Goal: Use online tool/utility: Utilize a website feature to perform a specific function

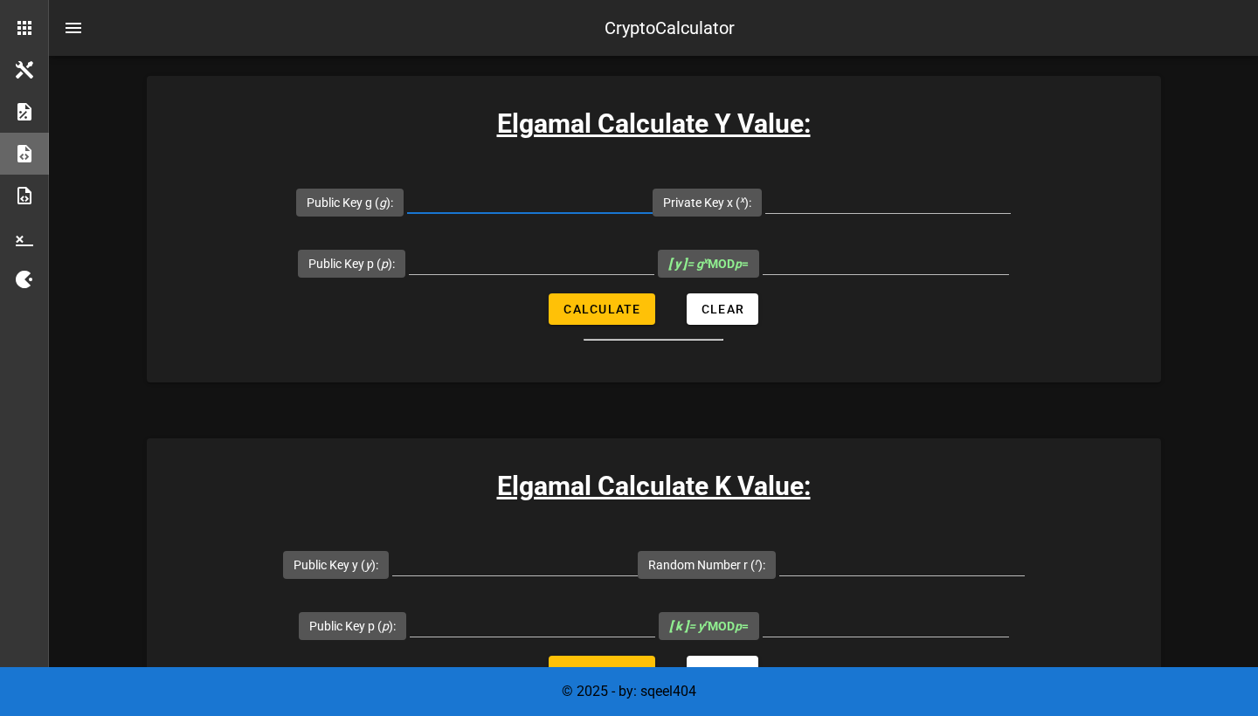
scroll to position [364, 0]
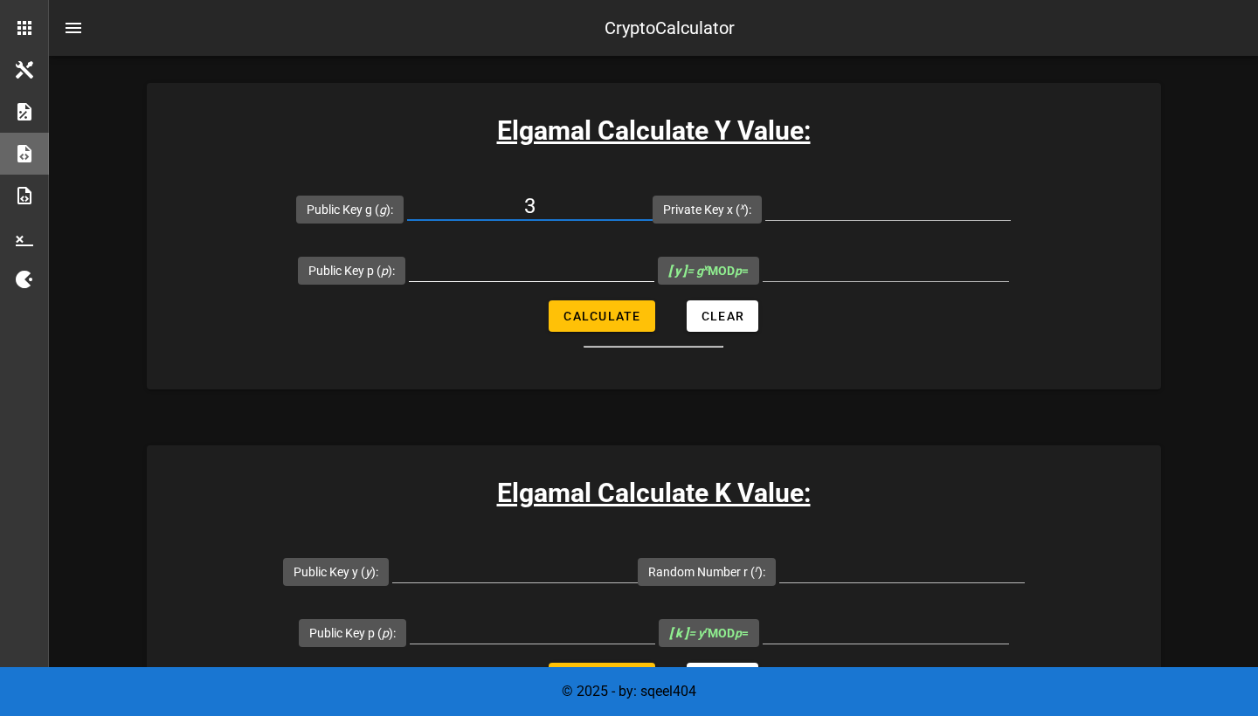
type input "3"
click at [593, 273] on input "Public Key p ( p ):" at bounding box center [532, 267] width 246 height 28
type input "37"
click at [845, 218] on input "Private Key x ( x ):" at bounding box center [888, 206] width 246 height 28
type input "2"
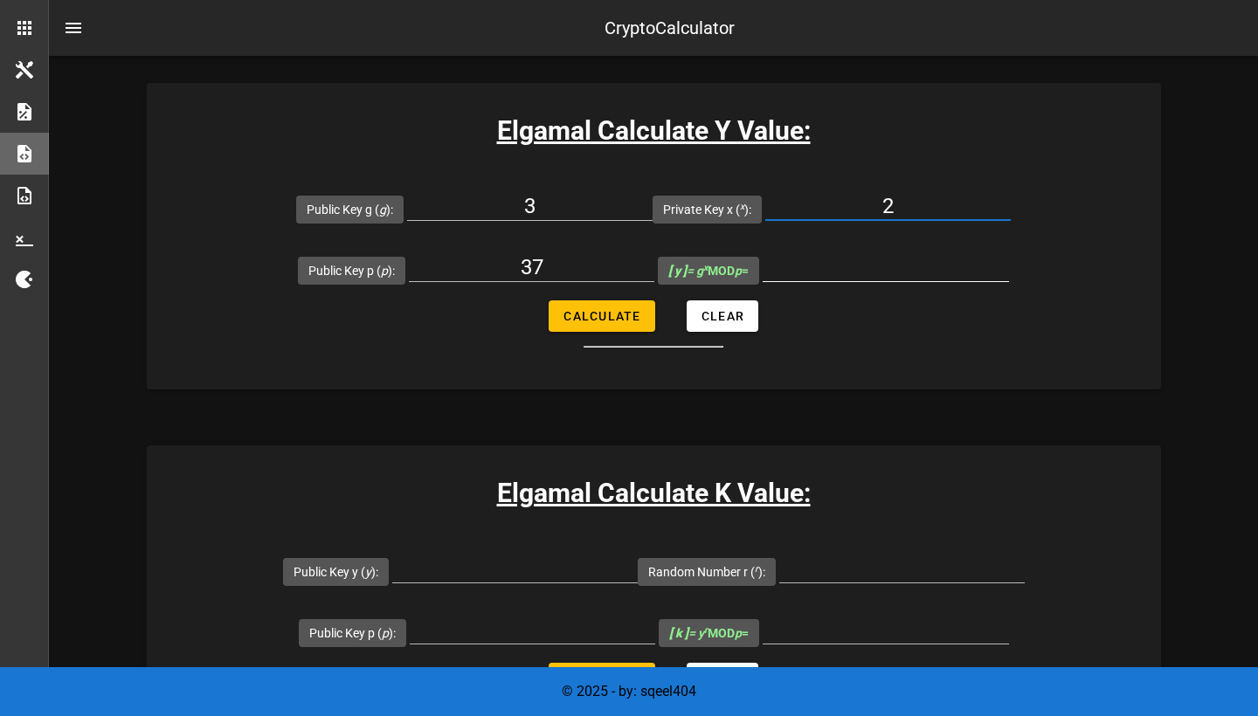
click at [807, 266] on input "[ y ] = g x MOD p =" at bounding box center [886, 267] width 246 height 28
click at [813, 279] on input "[ y ] = g x MOD p =" at bounding box center [886, 267] width 246 height 28
click at [623, 322] on span "Calculate" at bounding box center [602, 316] width 79 height 14
type input "9"
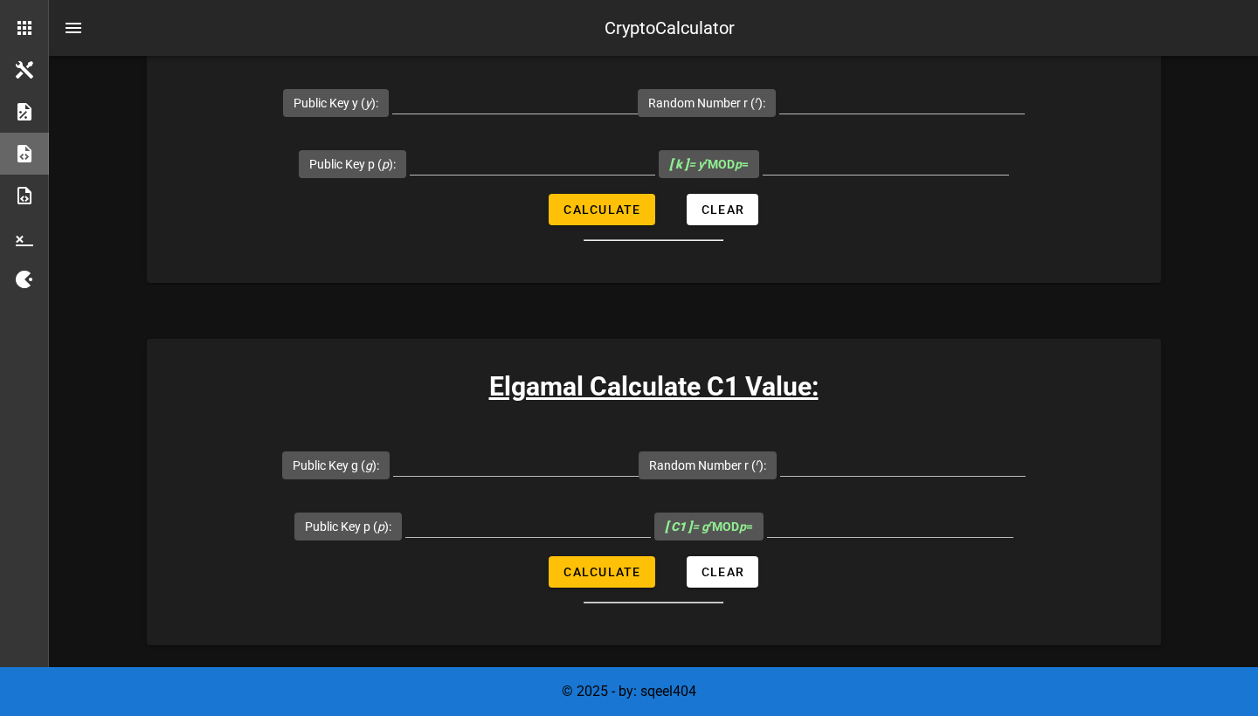
scroll to position [836, 0]
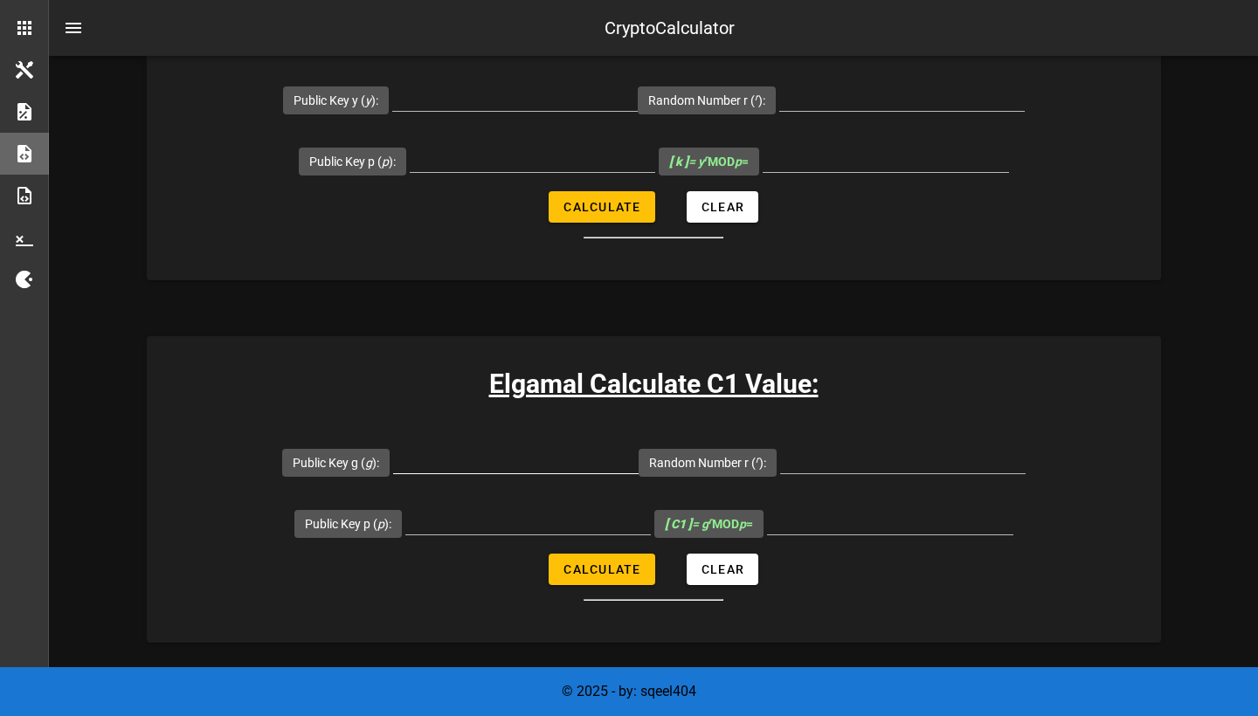
click at [533, 453] on input "Public Key g ( g ):" at bounding box center [516, 460] width 246 height 28
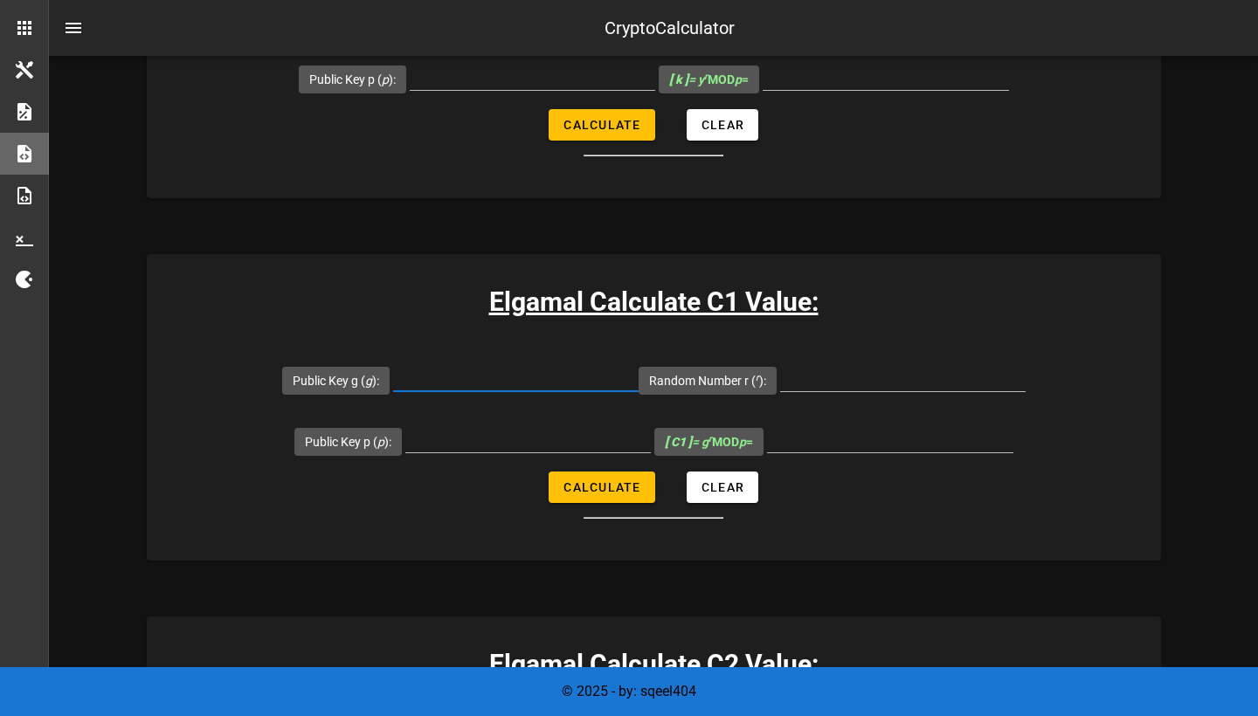
scroll to position [920, 0]
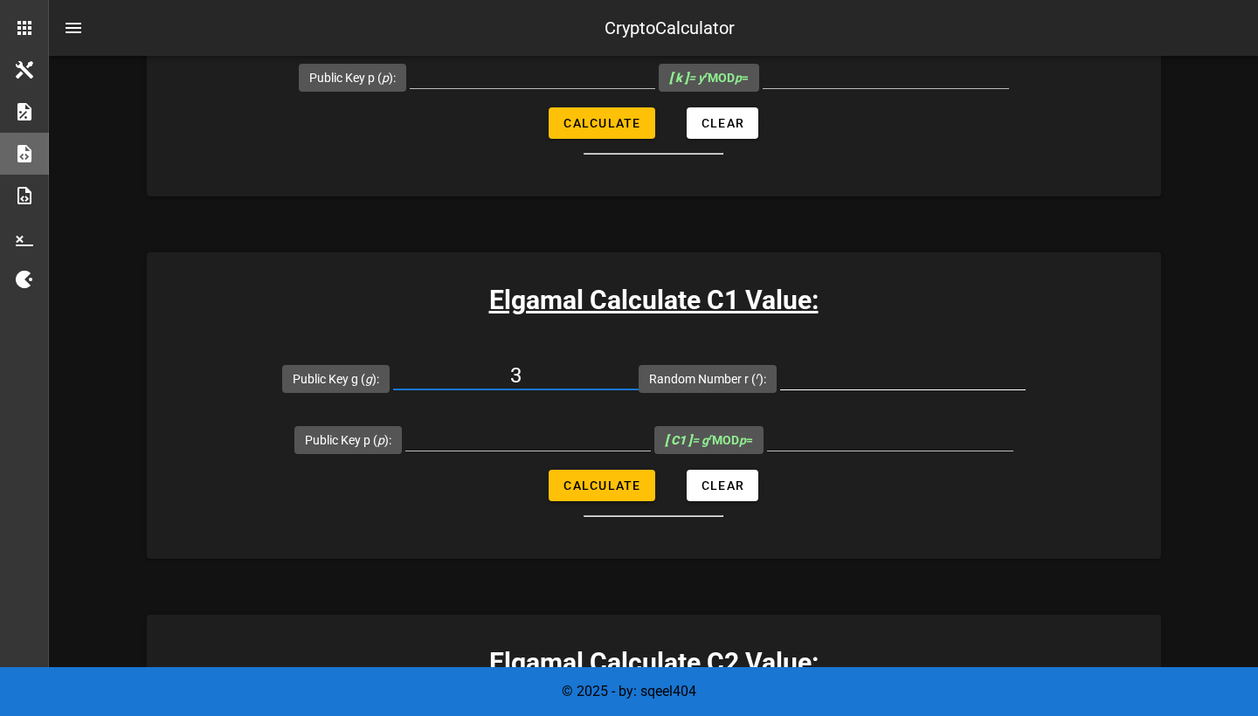
type input "3"
click at [804, 378] on input "Random Number r ( r ):" at bounding box center [903, 376] width 246 height 28
type input "15"
click at [576, 439] on input "Public Key p ( p ):" at bounding box center [528, 437] width 246 height 28
type input "37"
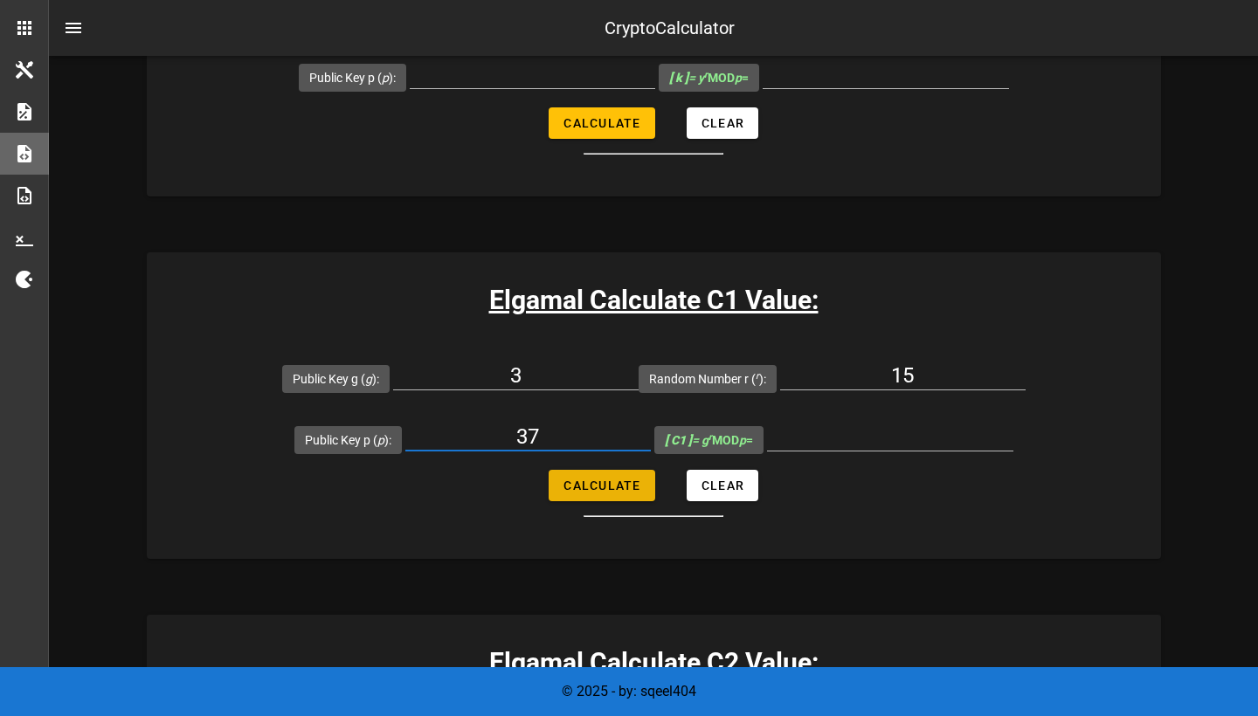
click at [549, 483] on button "Calculate" at bounding box center [602, 485] width 107 height 31
type input "11"
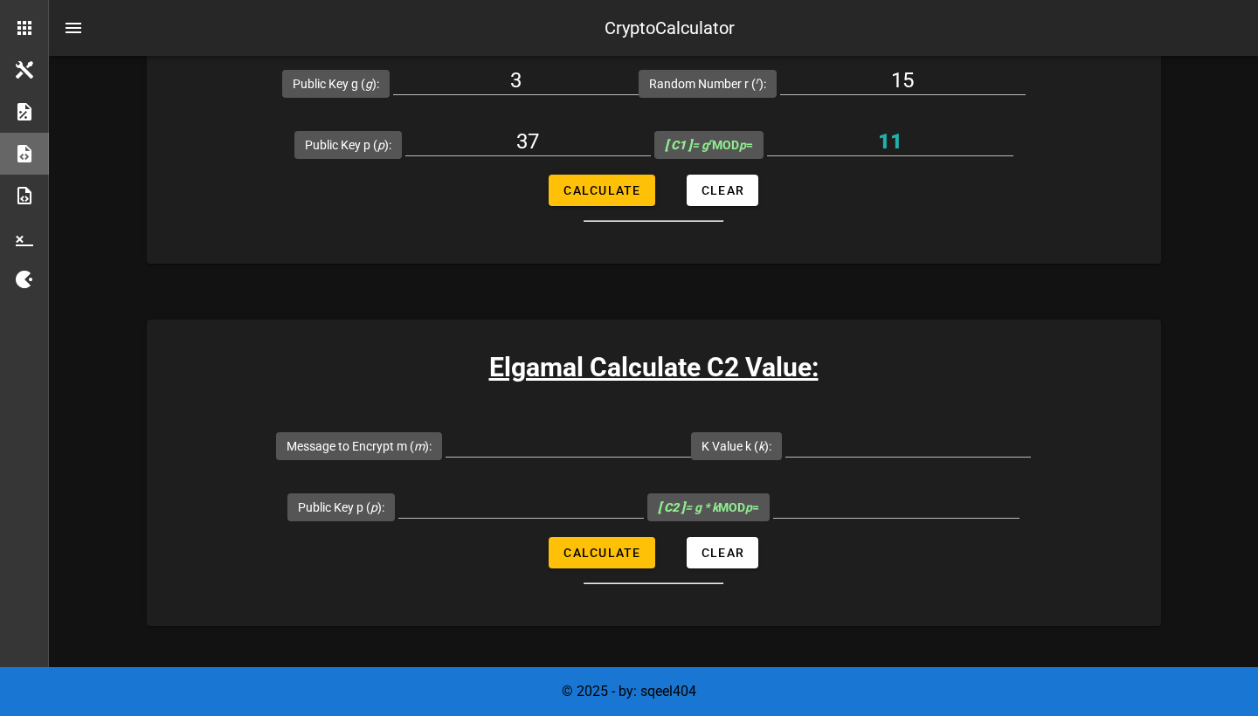
scroll to position [1222, 0]
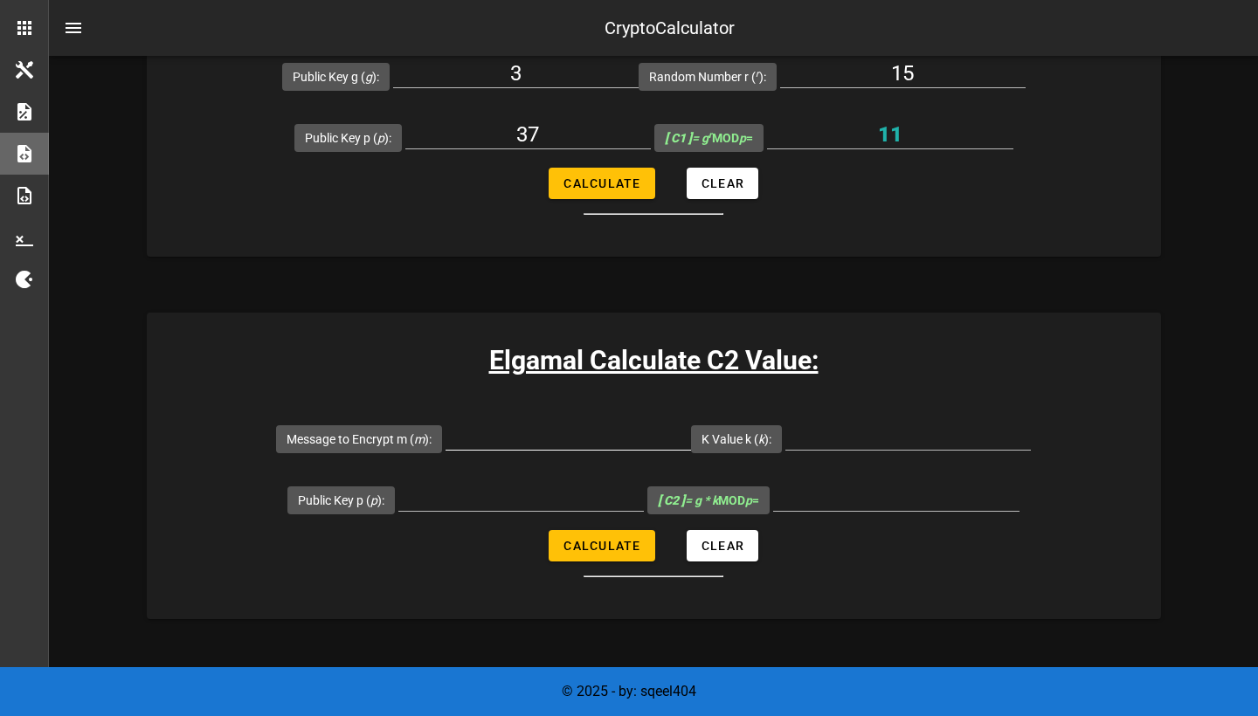
click at [644, 433] on input "Message to Encrypt m ( m ):" at bounding box center [569, 436] width 246 height 28
type input "EZKRIPTOGRAFI"
click at [918, 439] on form "Message to Encrypt m ( m ): EZKRIPTOGRAFI K Value k ( k ): Public Key p ( p ): …" at bounding box center [654, 493] width 1014 height 170
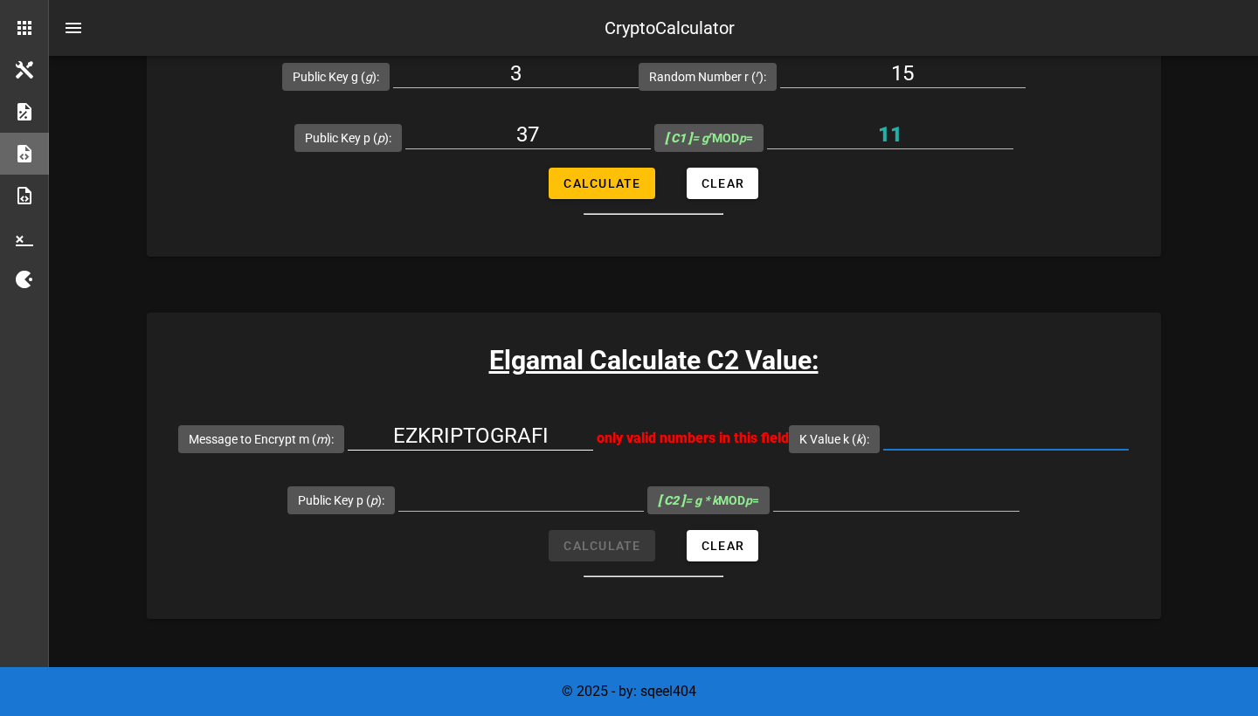
click at [593, 421] on div "EZKRIPTOGRAFI" at bounding box center [471, 441] width 246 height 58
click at [593, 436] on input "EZKRIPTOGRAFI" at bounding box center [471, 436] width 246 height 28
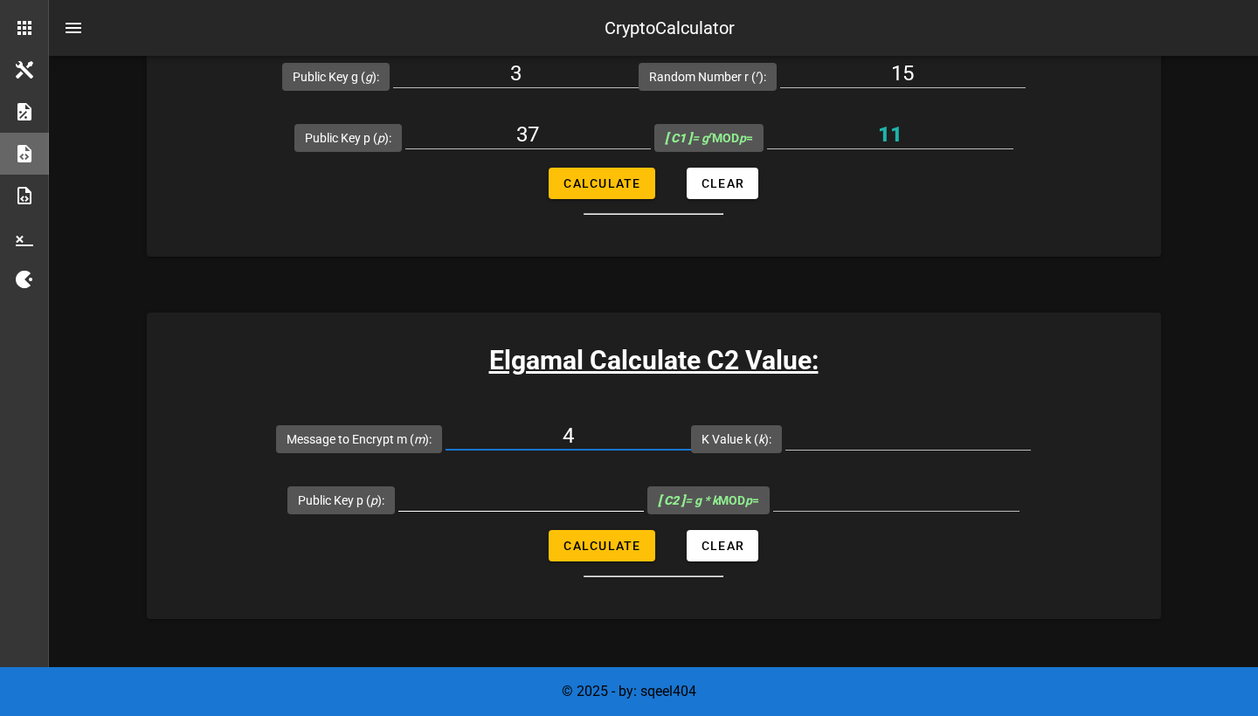
type input "4"
click at [502, 510] on input "Public Key p ( p ):" at bounding box center [521, 497] width 246 height 28
type input "37"
click at [835, 442] on input "K Value k ( k ):" at bounding box center [909, 436] width 246 height 28
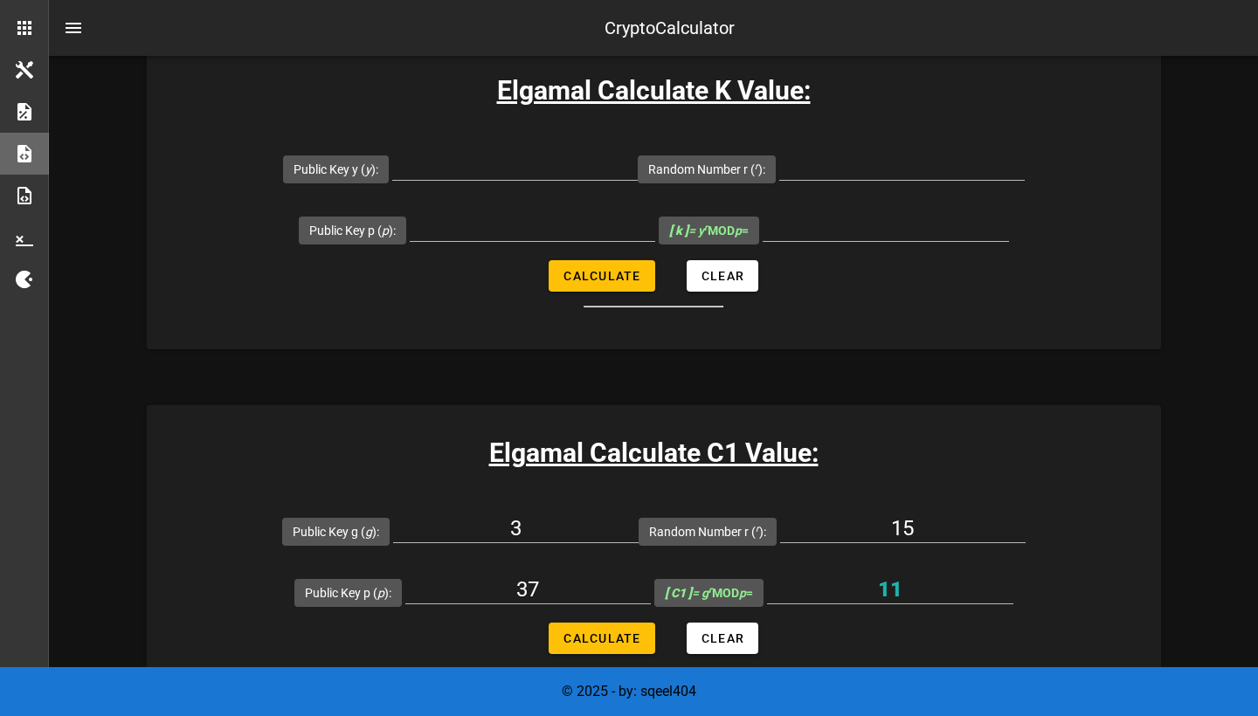
scroll to position [770, 0]
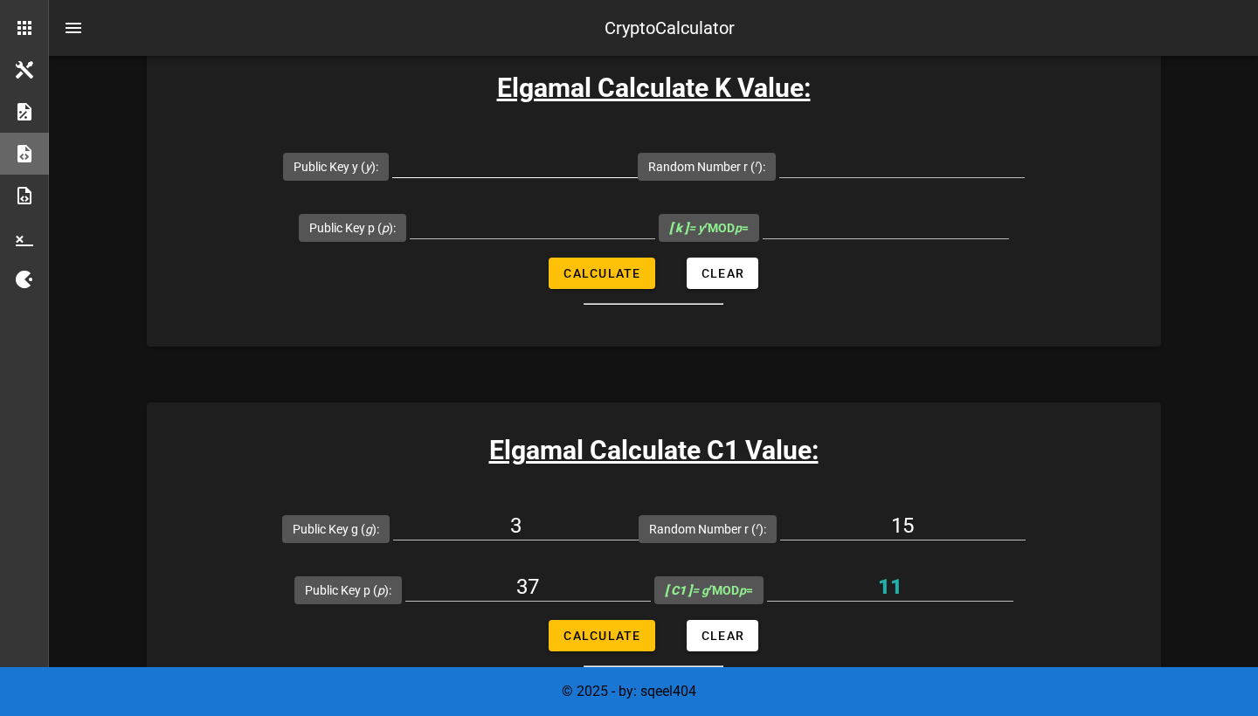
click at [591, 157] on input "Public Key y ( y ):" at bounding box center [515, 163] width 246 height 28
type input "9"
click at [849, 169] on input "Random Number r ( r ):" at bounding box center [902, 163] width 246 height 28
type input "15"
click at [605, 219] on input "Public Key p ( p ):" at bounding box center [533, 225] width 246 height 28
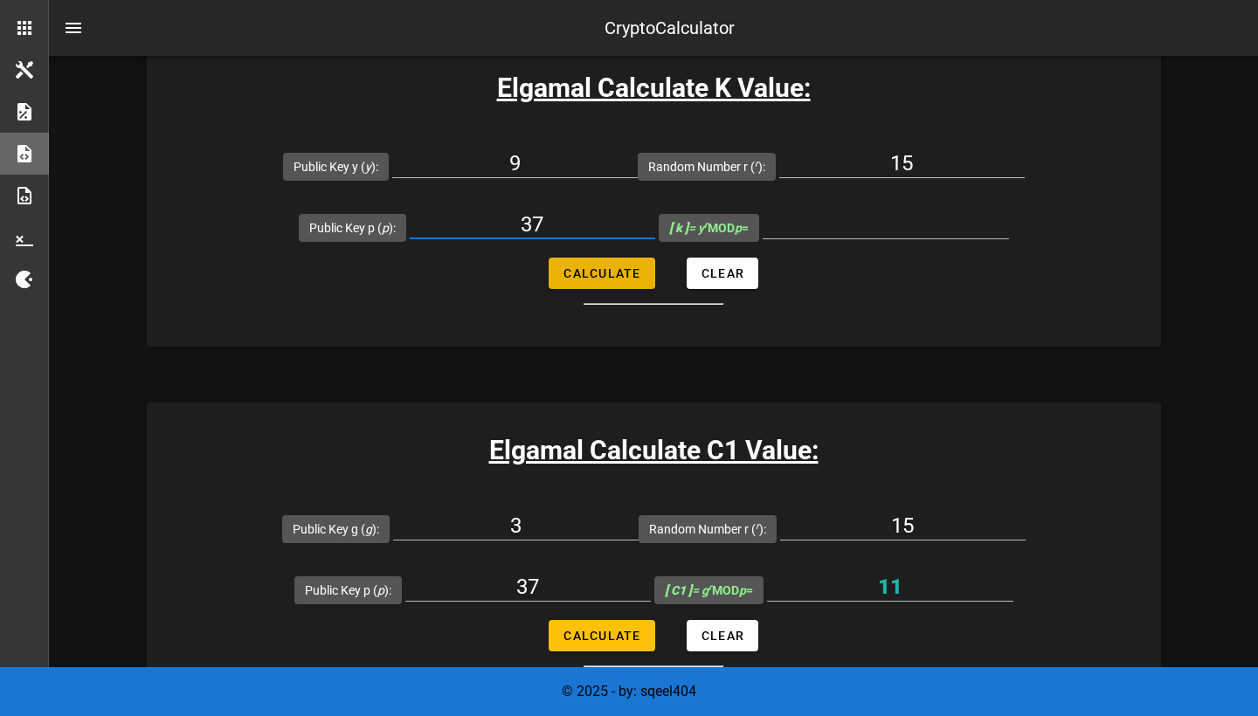
type input "37"
click at [617, 280] on span "Calculate" at bounding box center [602, 273] width 79 height 14
type input "10"
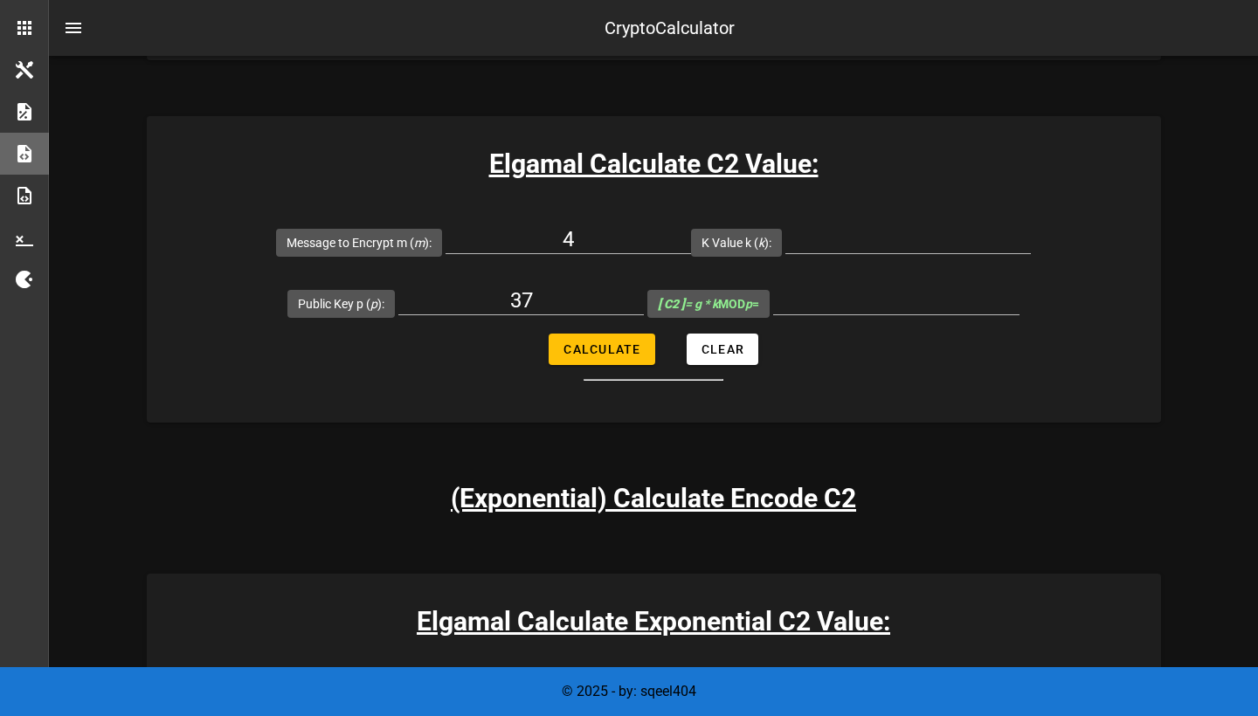
scroll to position [1418, 0]
click at [818, 308] on input "[ C2 ] = g * k MOD p =" at bounding box center [896, 301] width 246 height 28
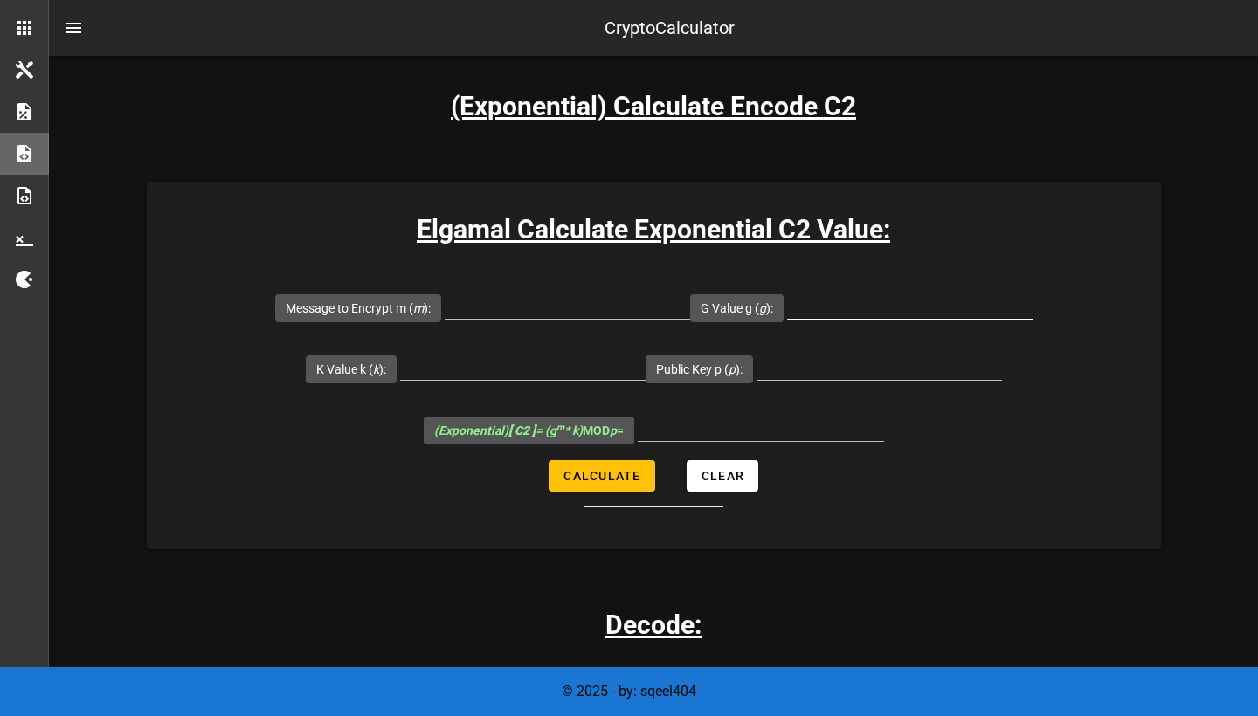
scroll to position [1813, 0]
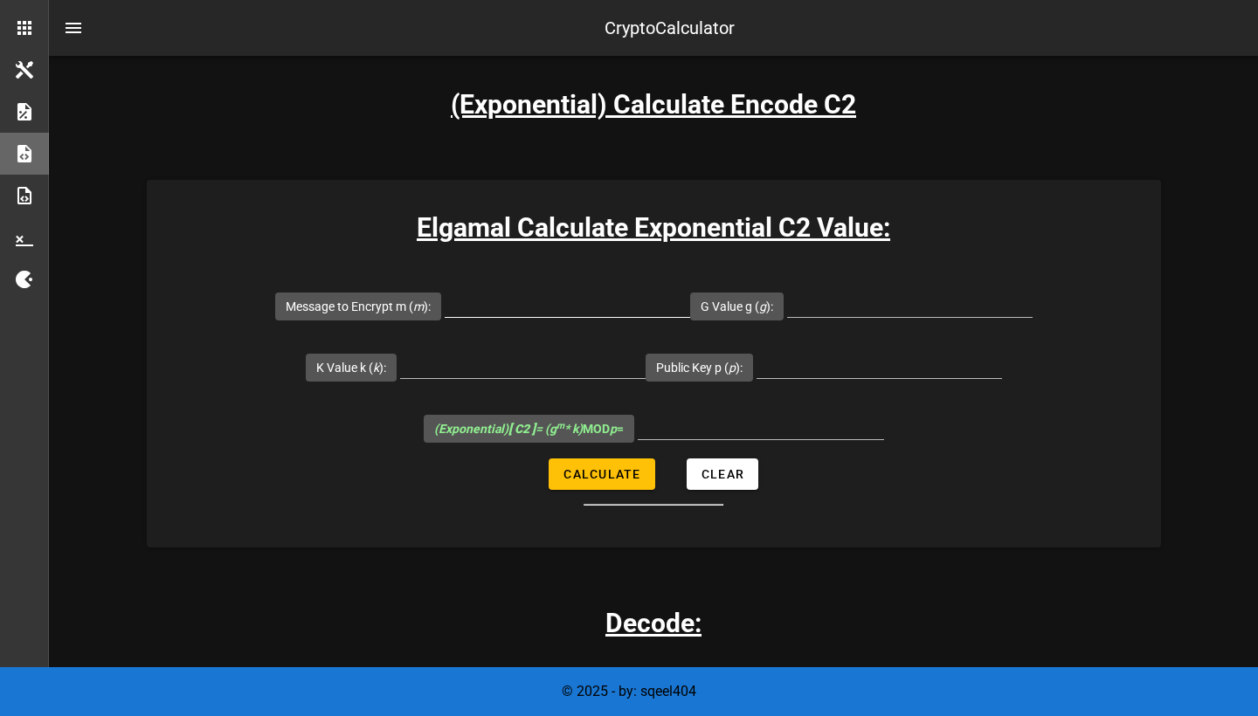
click at [615, 317] on input "Message to Encrypt m ( m ):" at bounding box center [568, 303] width 246 height 28
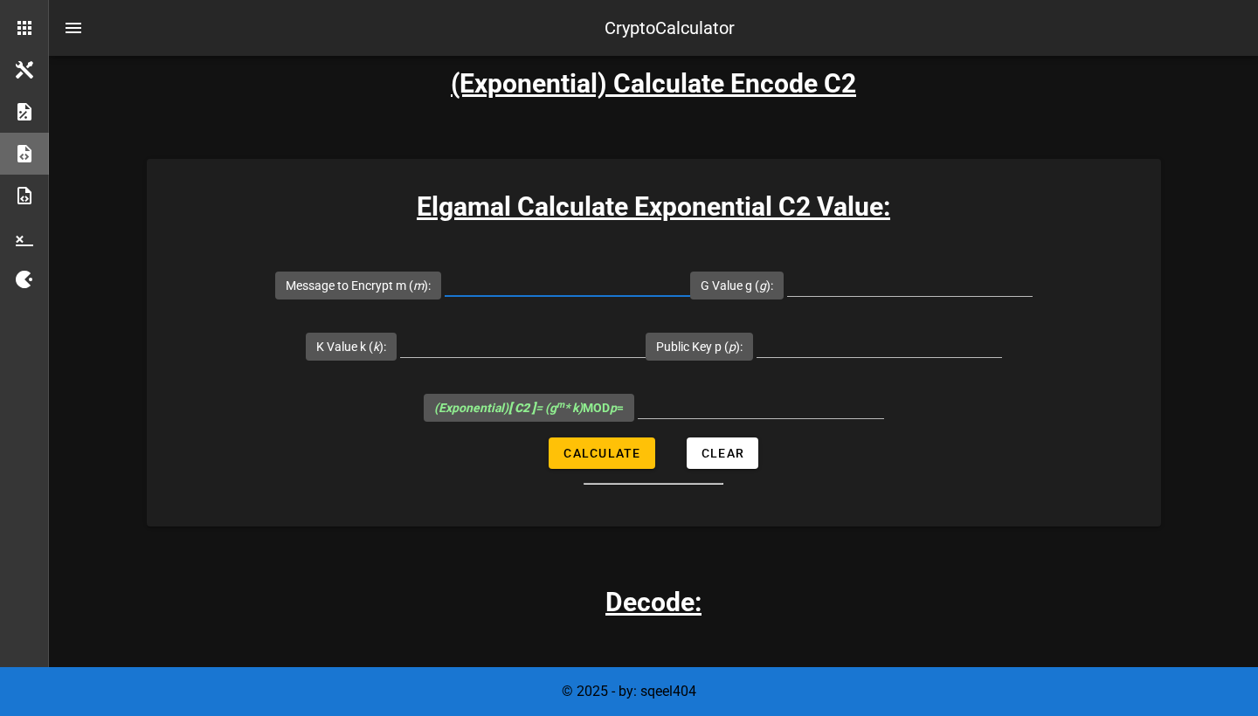
scroll to position [1835, 0]
type input "EZ"
click at [606, 468] on button "Calculate" at bounding box center [602, 452] width 107 height 31
type input "All fields are required"
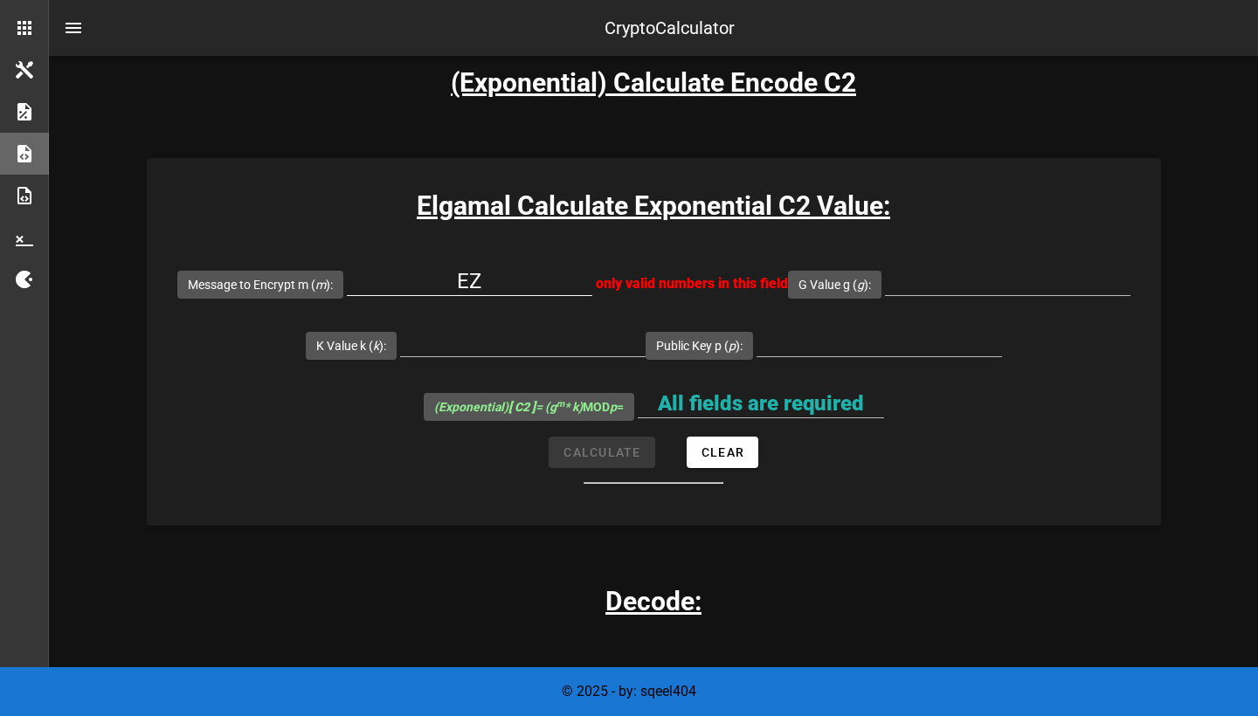
click at [592, 295] on input "EZ" at bounding box center [470, 281] width 246 height 28
type input "E"
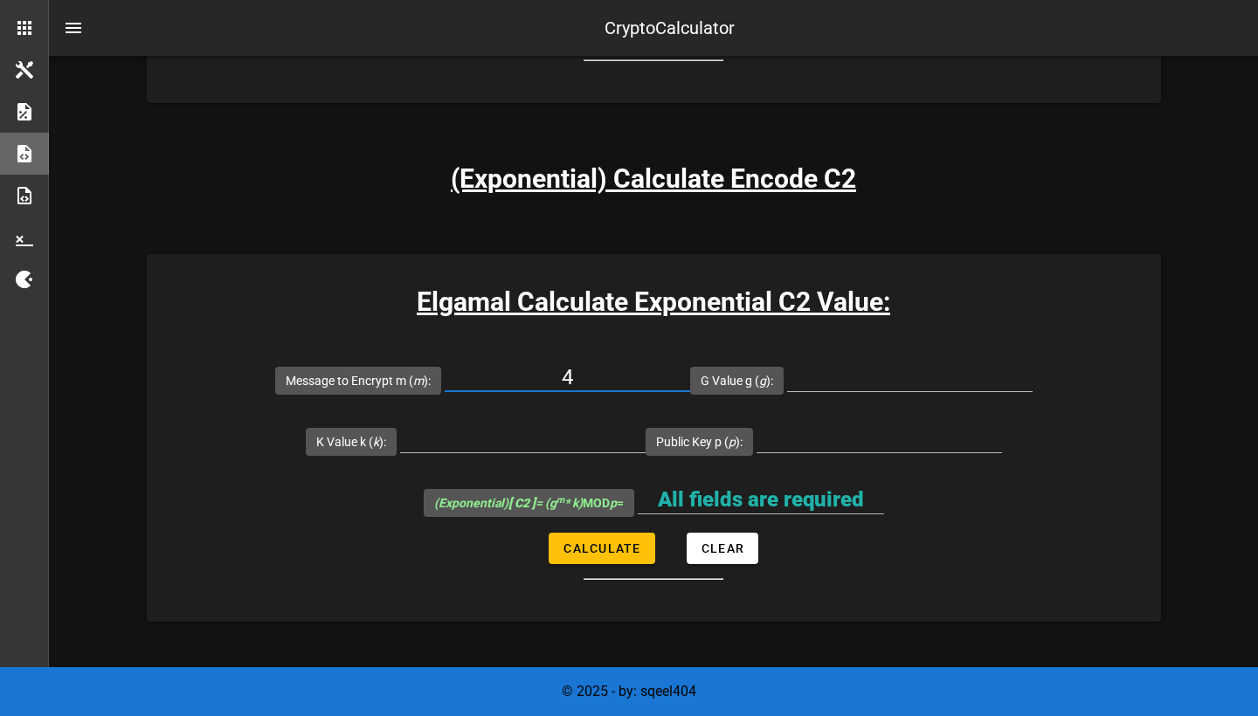
scroll to position [1750, 0]
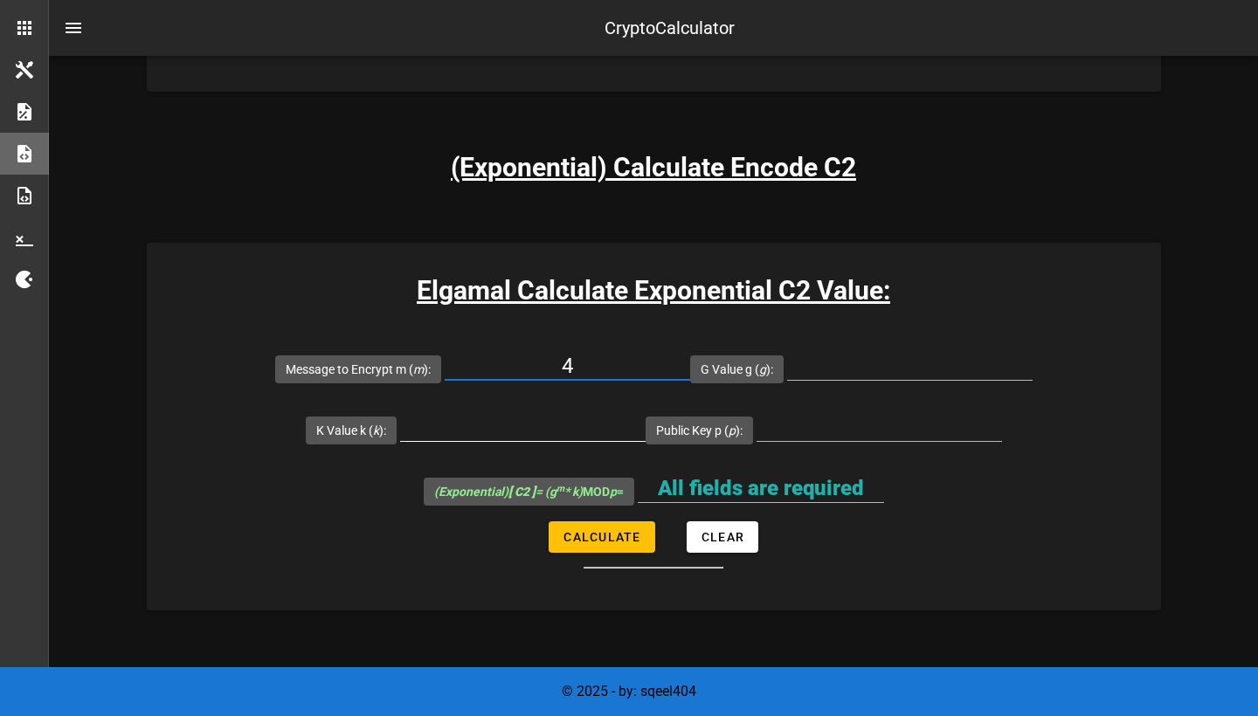
type input "4"
click at [578, 441] on input "K Value k ( k ):" at bounding box center [523, 427] width 246 height 28
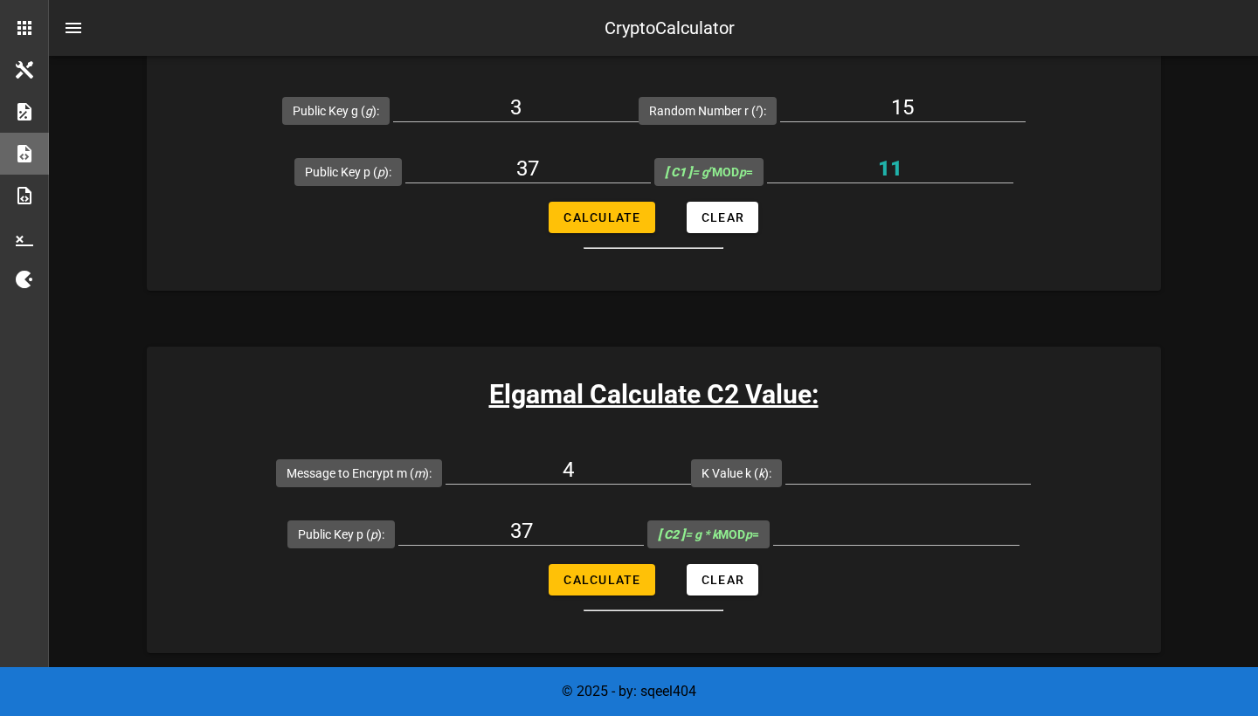
scroll to position [1194, 0]
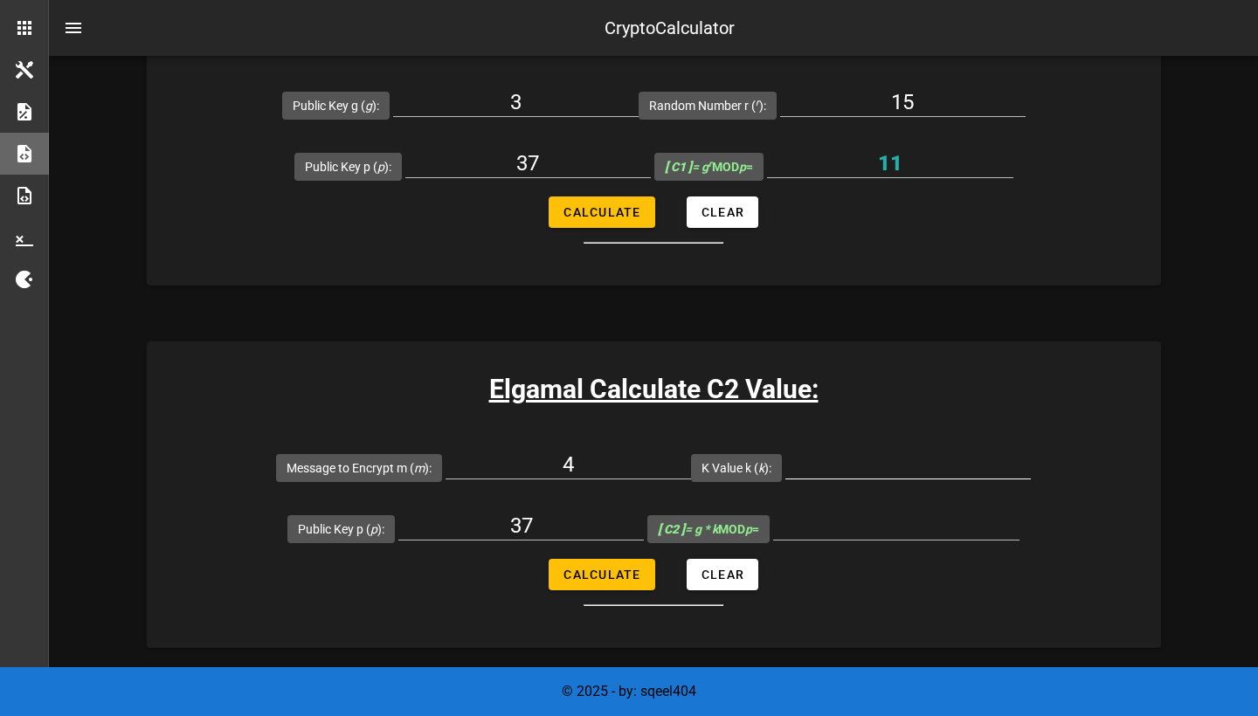
click at [860, 460] on input "K Value k ( k ):" at bounding box center [909, 465] width 246 height 28
click at [626, 590] on form "Message to Encrypt m ( m ): 4 K Value k ( k ): 9^15 Public Key p ( p ): 37 [ C2…" at bounding box center [654, 522] width 1014 height 170
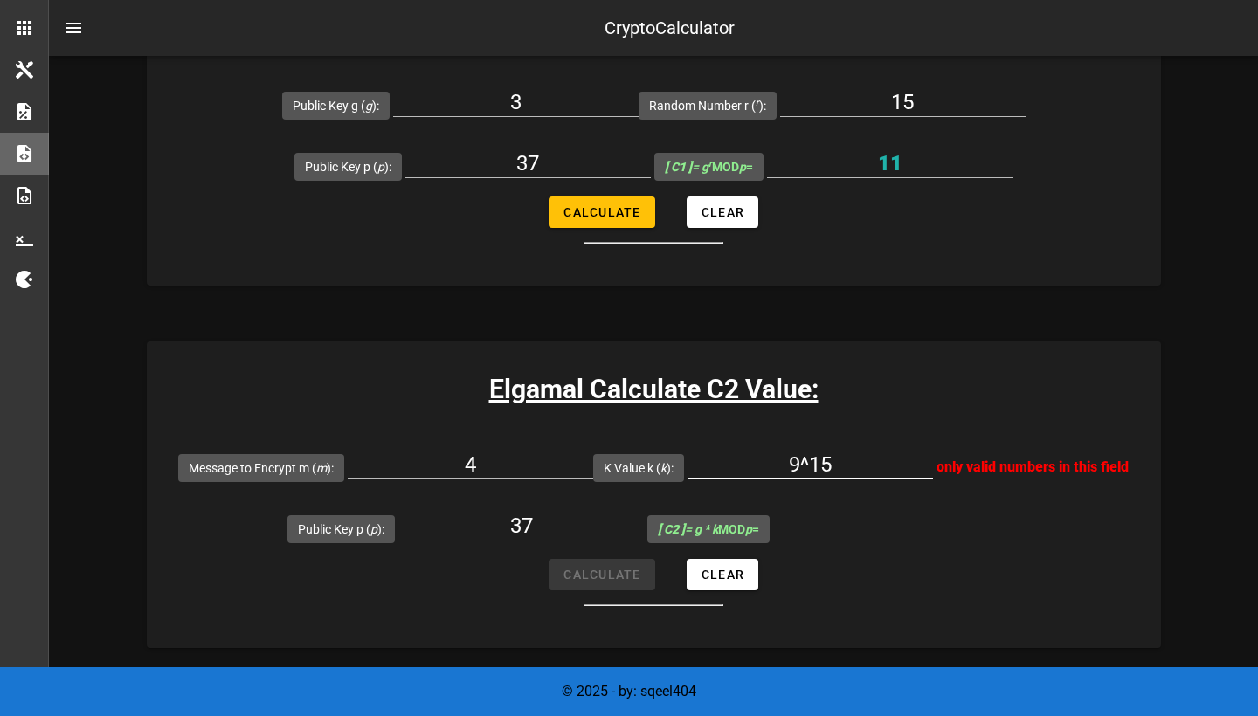
click at [688, 479] on input "9^15" at bounding box center [811, 465] width 246 height 28
type input "9"
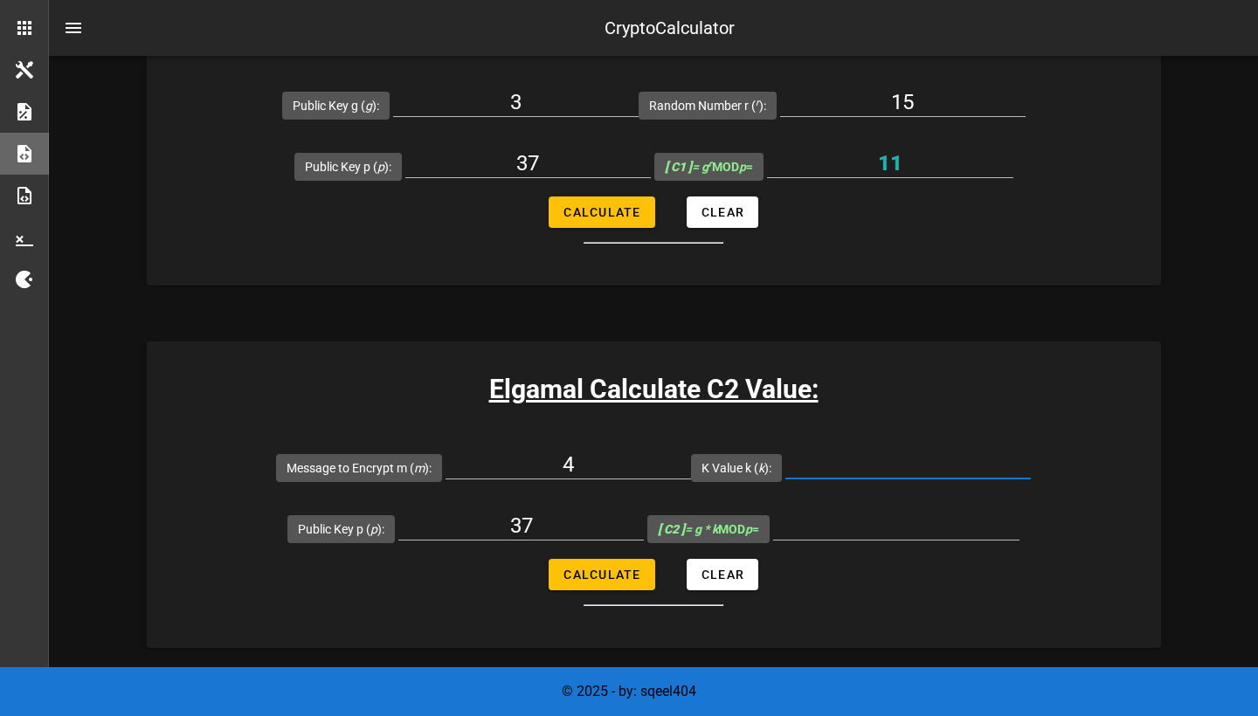
paste input "8.2356453e+14"
click at [613, 574] on form "Message to Encrypt m ( m ): 4 K Value k ( k ): 8.2356453e+14 Public Key p ( p )…" at bounding box center [654, 522] width 1014 height 170
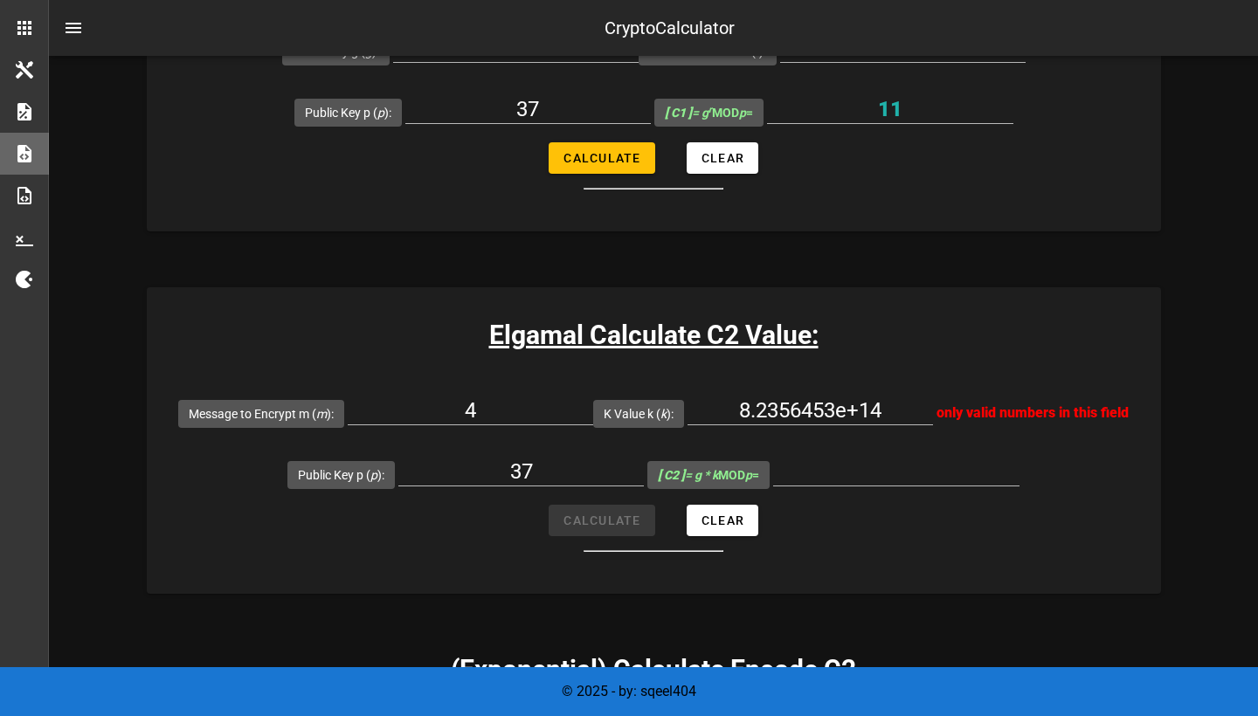
scroll to position [1259, 0]
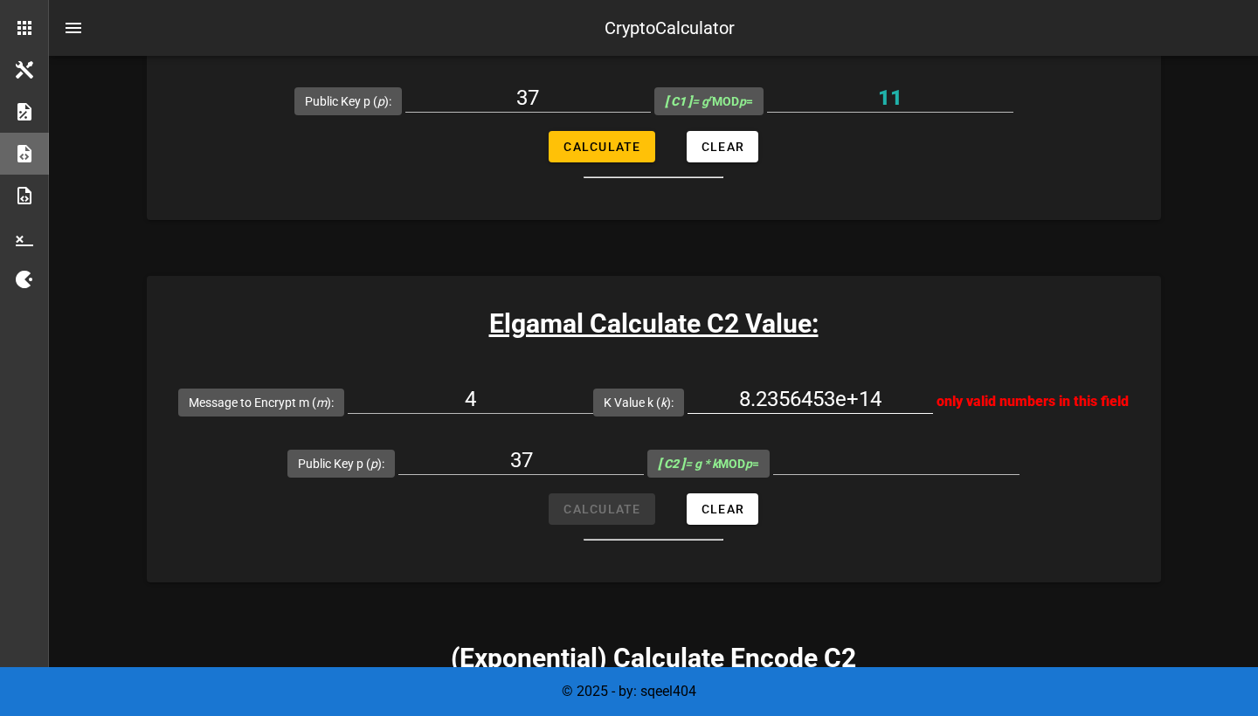
click at [688, 413] on input "8.2356453e+14" at bounding box center [811, 399] width 246 height 28
type input "8"
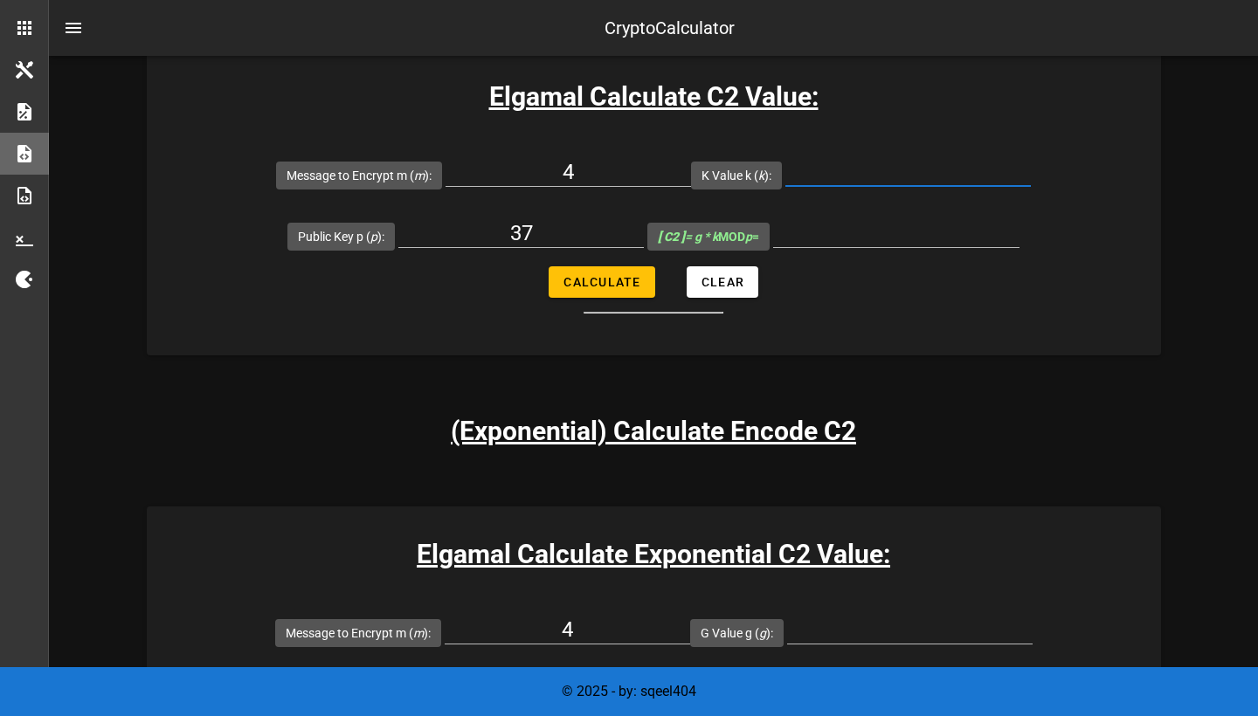
scroll to position [1715, 0]
